Goal: Navigation & Orientation: Find specific page/section

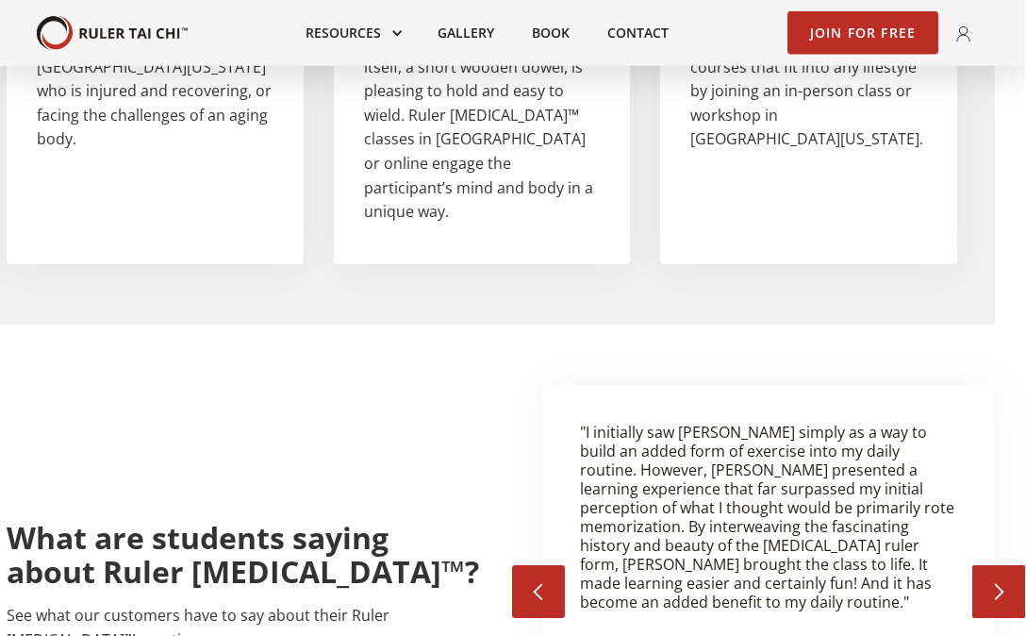
scroll to position [2784, 30]
click at [965, 581] on div "next slide" at bounding box center [999, 590] width 19 height 19
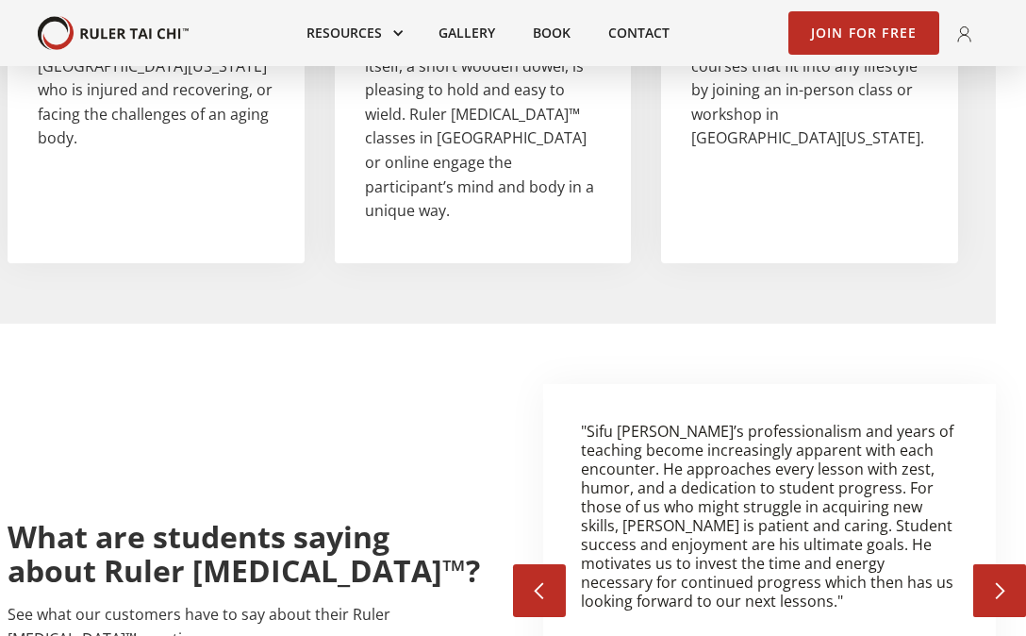
click at [965, 564] on div "next slide" at bounding box center [999, 590] width 53 height 53
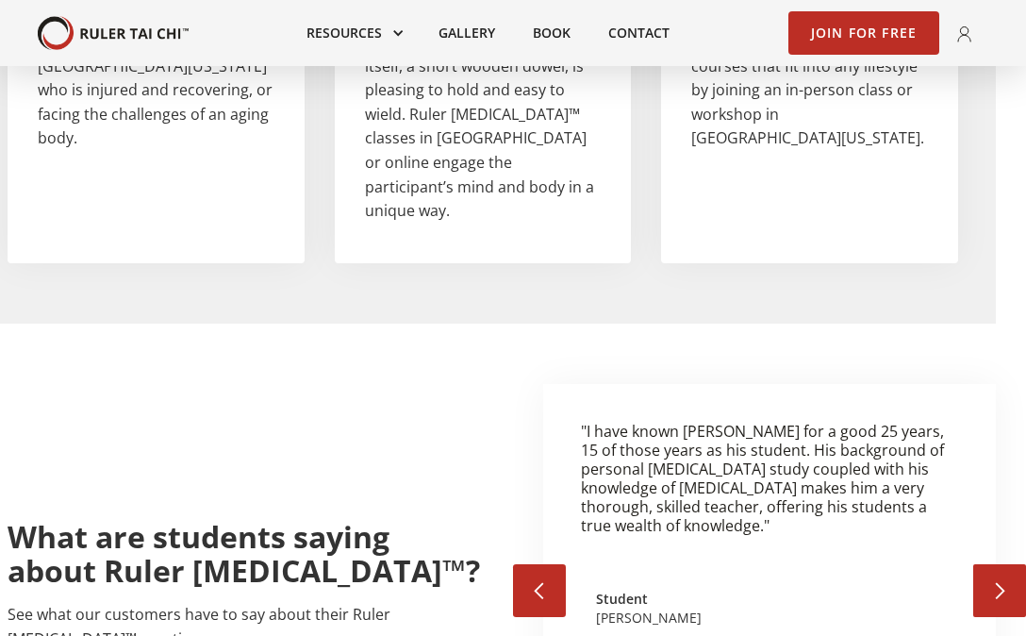
click at [965, 564] on div "next slide" at bounding box center [999, 590] width 53 height 53
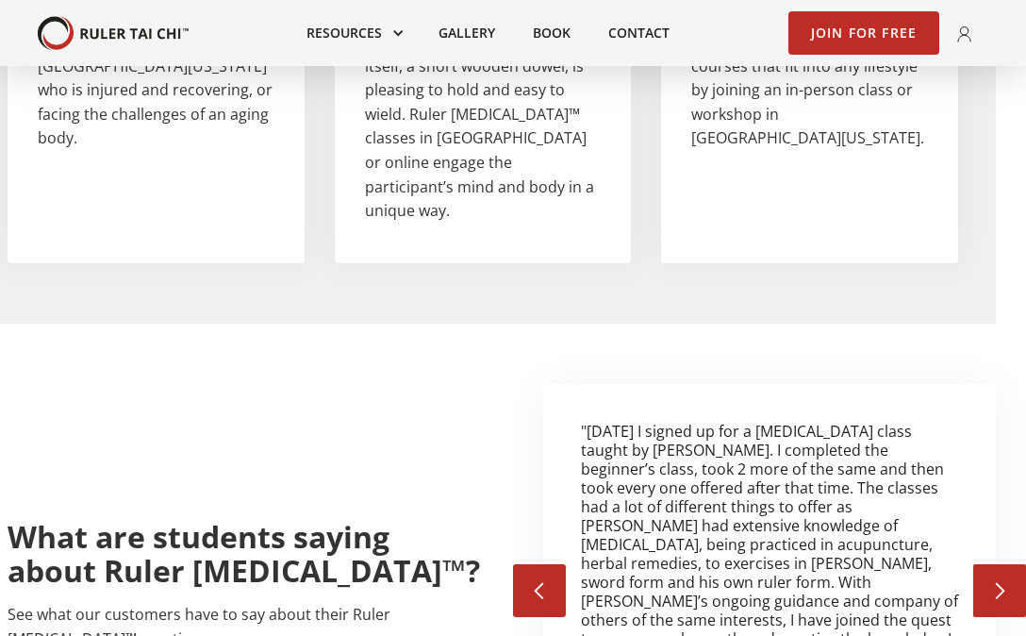
click at [965, 564] on div "next slide" at bounding box center [999, 590] width 53 height 53
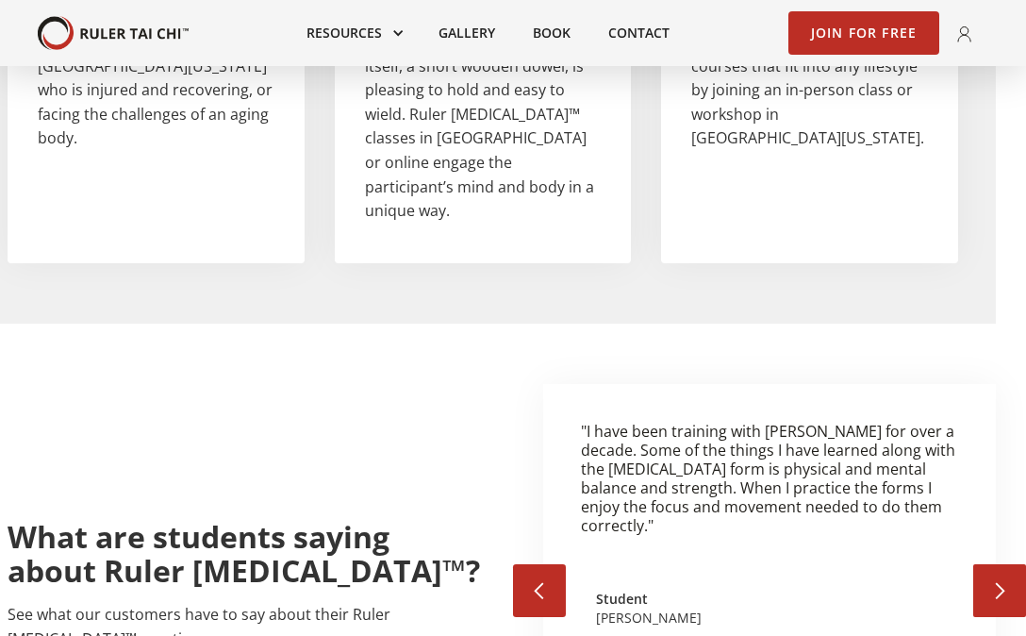
click at [965, 564] on div "next slide" at bounding box center [999, 590] width 53 height 53
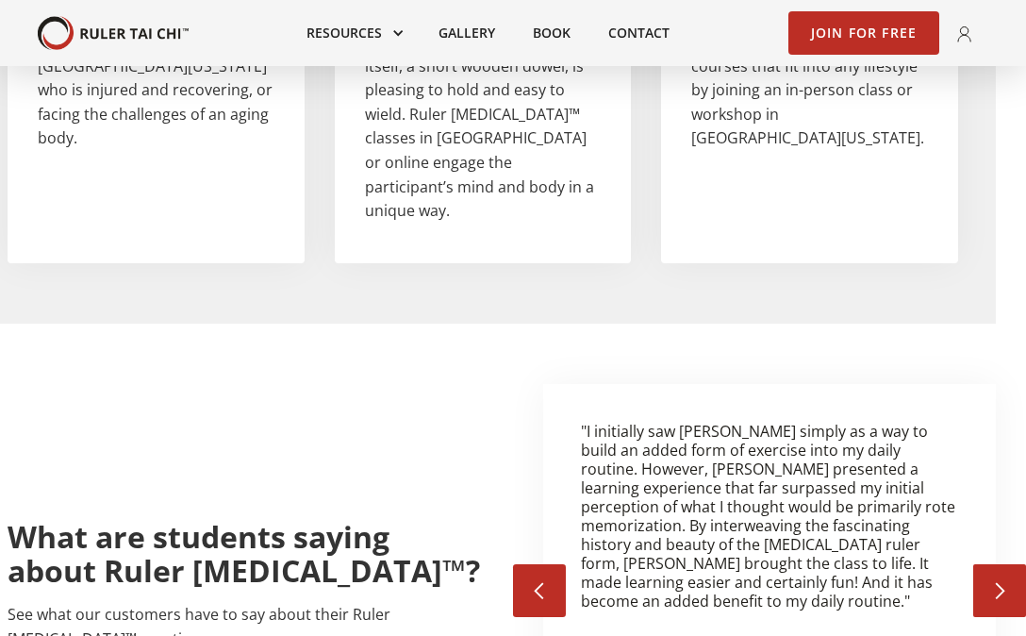
click at [965, 564] on div "next slide" at bounding box center [999, 590] width 53 height 53
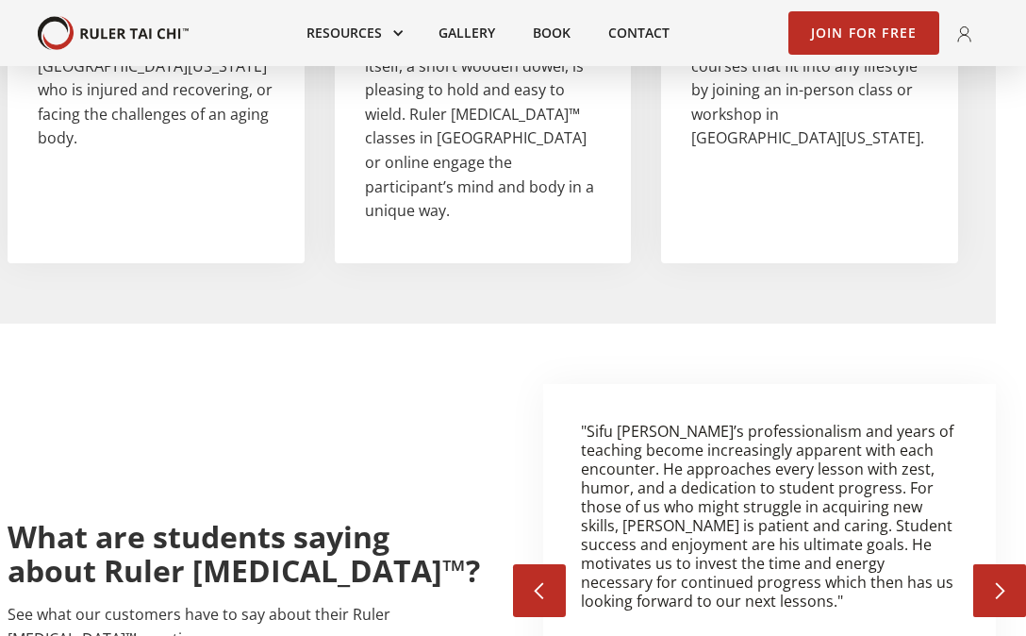
click at [965, 564] on div "next slide" at bounding box center [999, 590] width 53 height 53
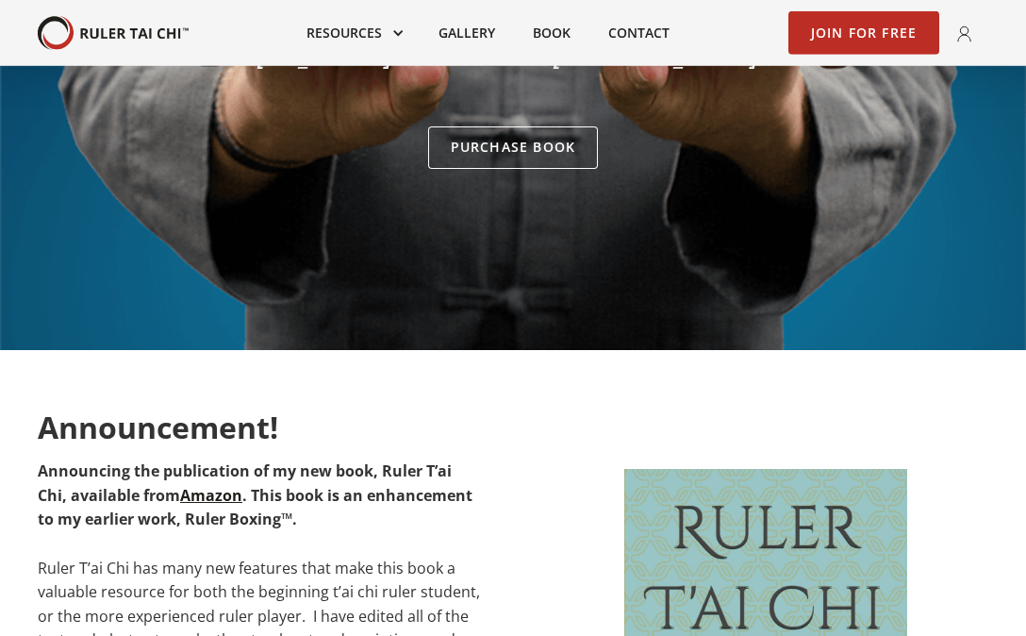
scroll to position [340, 0]
click at [388, 31] on link at bounding box center [354, 32] width 132 height 41
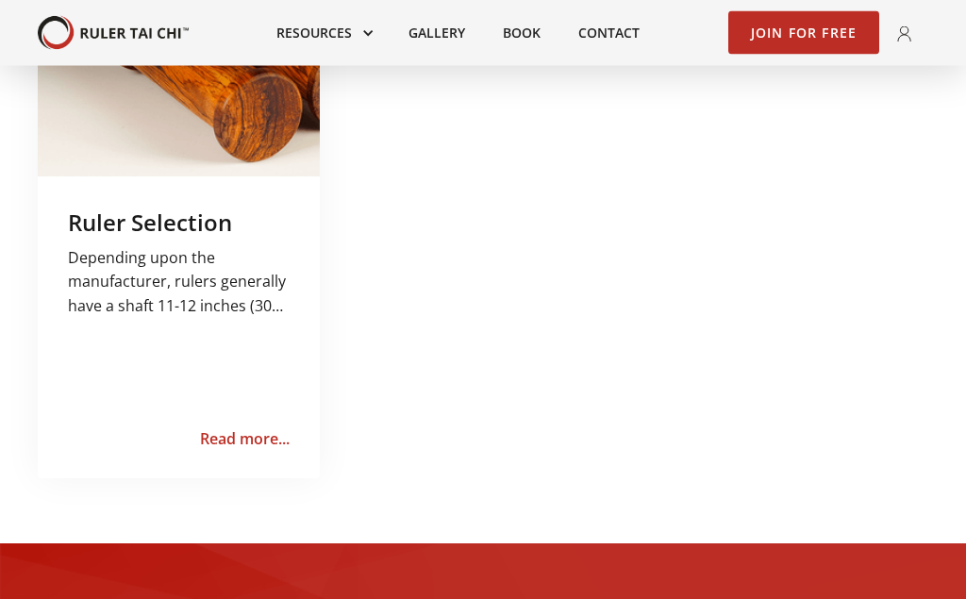
scroll to position [1512, 0]
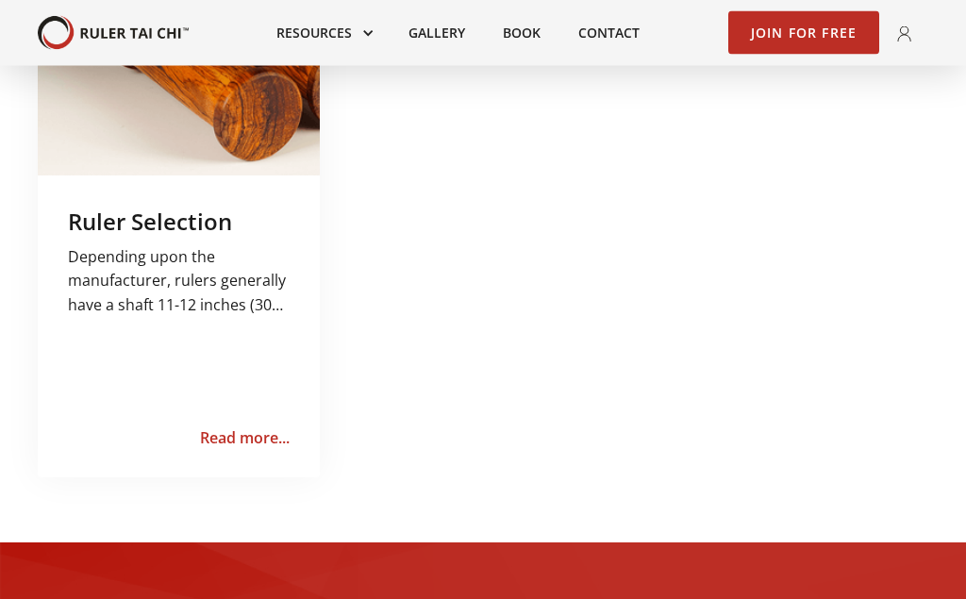
click at [58, 338] on div "Ruler Selection Depending upon the manufacturer, rulers generally have a shaft …" at bounding box center [179, 327] width 282 height 302
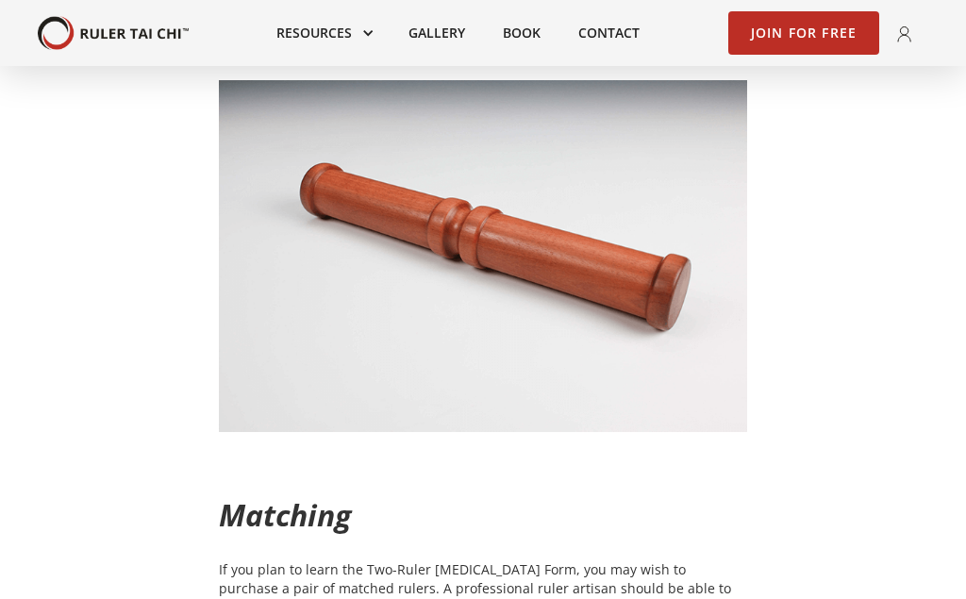
scroll to position [1528, 0]
click at [504, 38] on link "Book" at bounding box center [521, 32] width 75 height 41
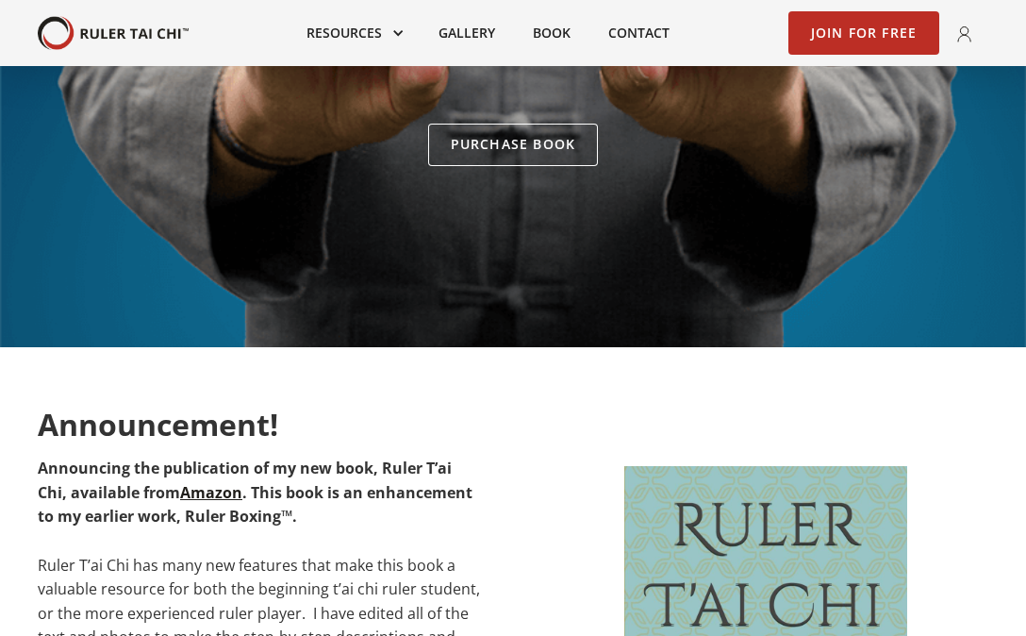
scroll to position [343, 0]
